Goal: Transaction & Acquisition: Obtain resource

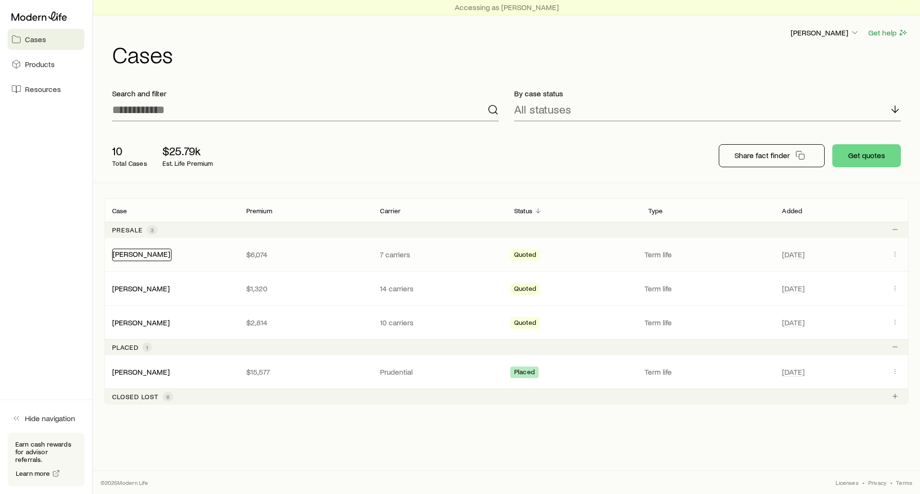
click at [142, 254] on link "[PERSON_NAME]" at bounding box center [141, 253] width 57 height 9
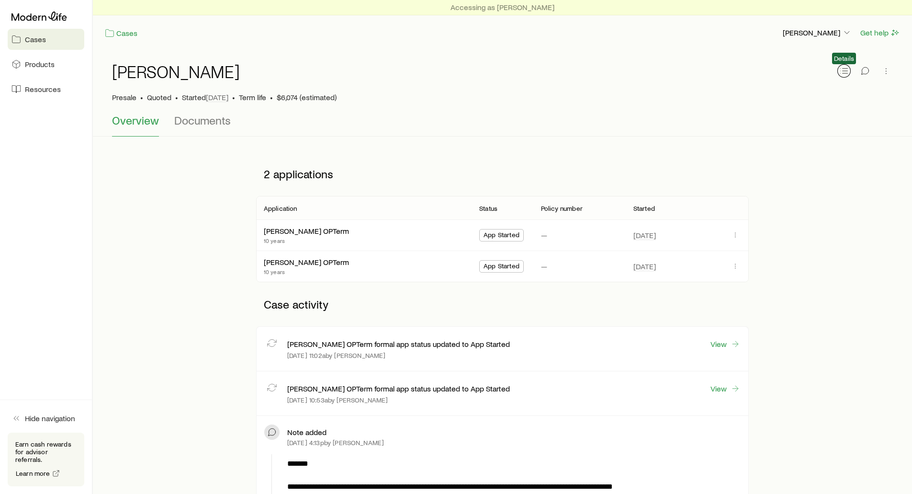
click at [847, 69] on icon "button" at bounding box center [845, 71] width 10 height 10
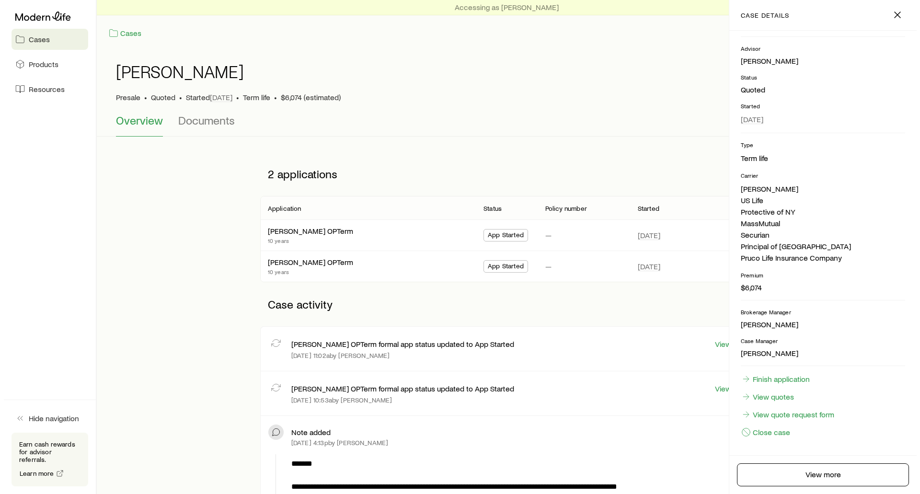
scroll to position [52, 0]
click at [767, 397] on link "View quotes" at bounding box center [764, 395] width 54 height 11
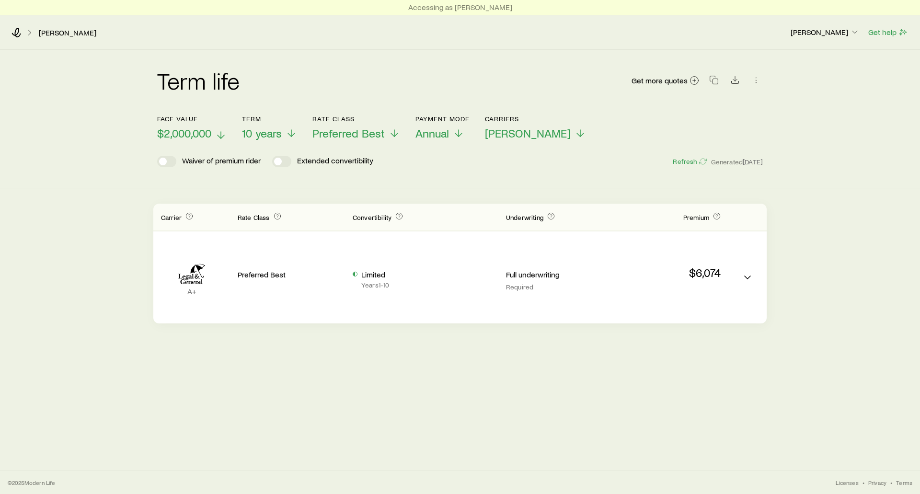
click at [220, 136] on icon at bounding box center [220, 134] width 11 height 11
click at [223, 133] on icon at bounding box center [221, 134] width 11 height 11
click at [901, 232] on div "Term life Get more quotes Face value $3,000,000 Term 10 years Rate Class Prefer…" at bounding box center [460, 186] width 920 height 273
click at [732, 78] on icon "Download CSV" at bounding box center [735, 80] width 10 height 10
